Goal: Check status: Check status

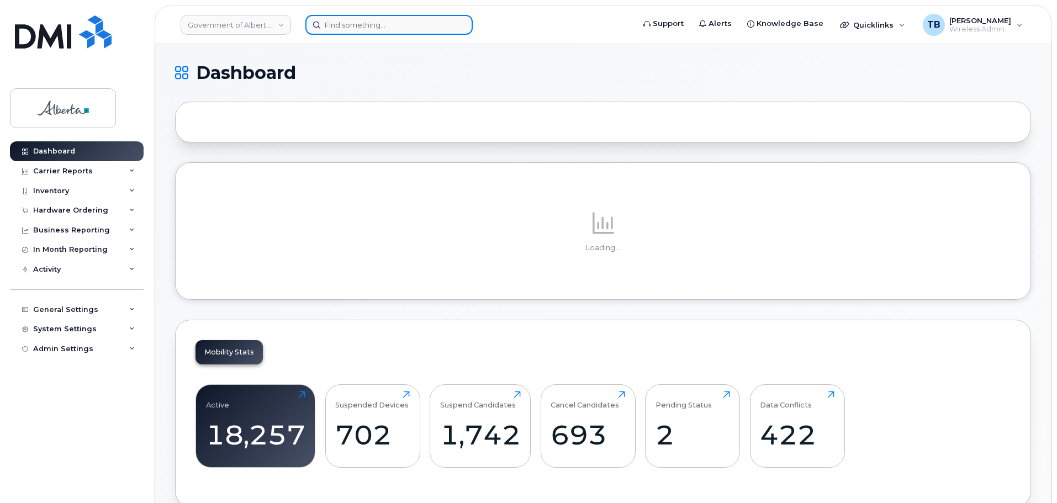
click at [356, 25] on input at bounding box center [388, 25] width 167 height 20
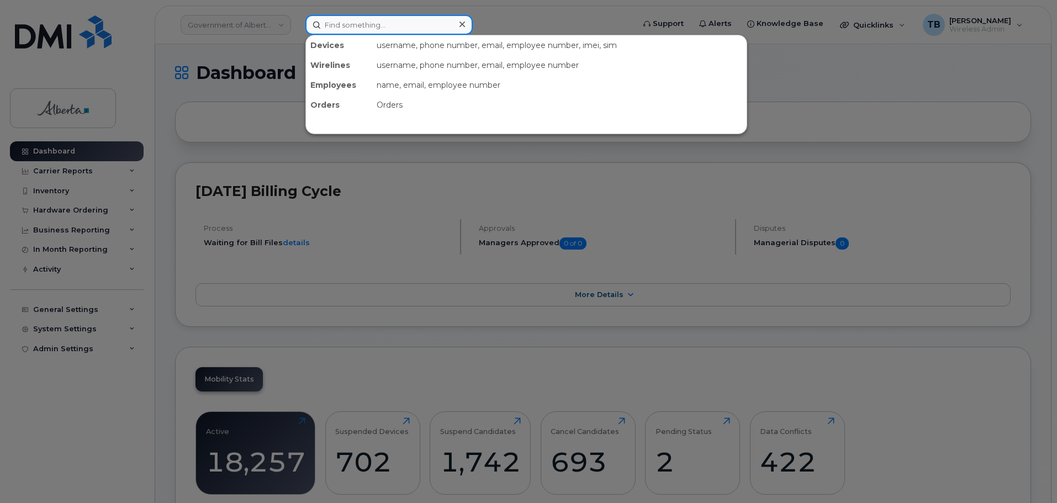
paste input "4039694863"
type input "4039694863"
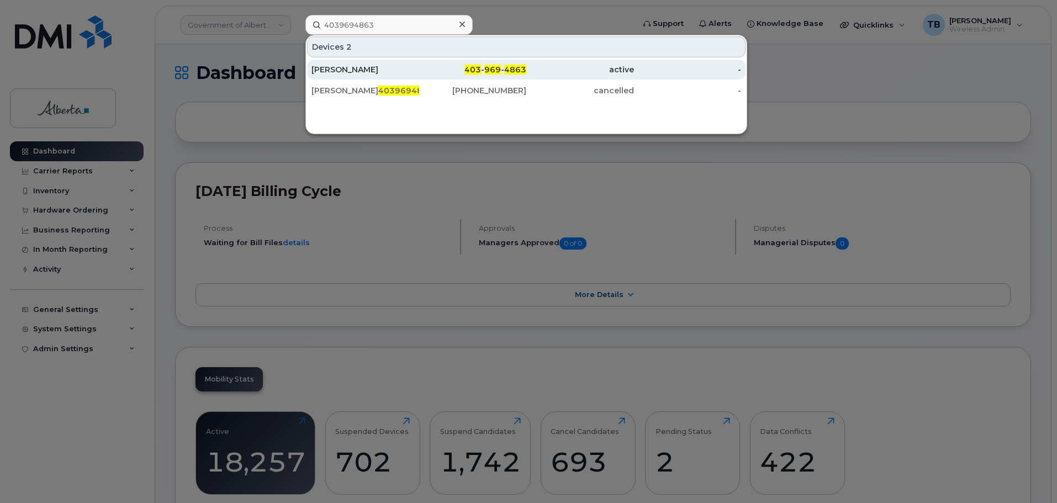
click at [379, 77] on div "Mahesh Bajracharya" at bounding box center [365, 70] width 108 height 20
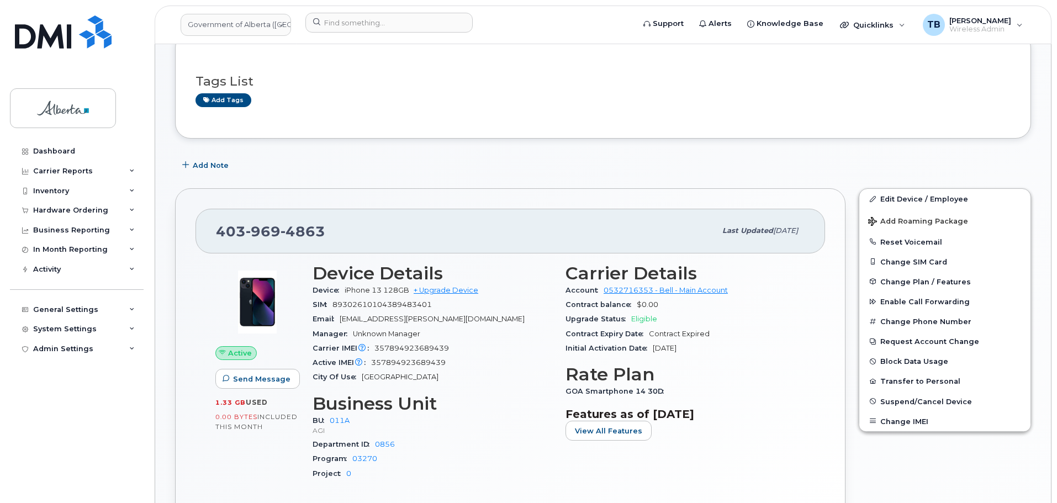
scroll to position [166, 0]
